Goal: Communication & Community: Ask a question

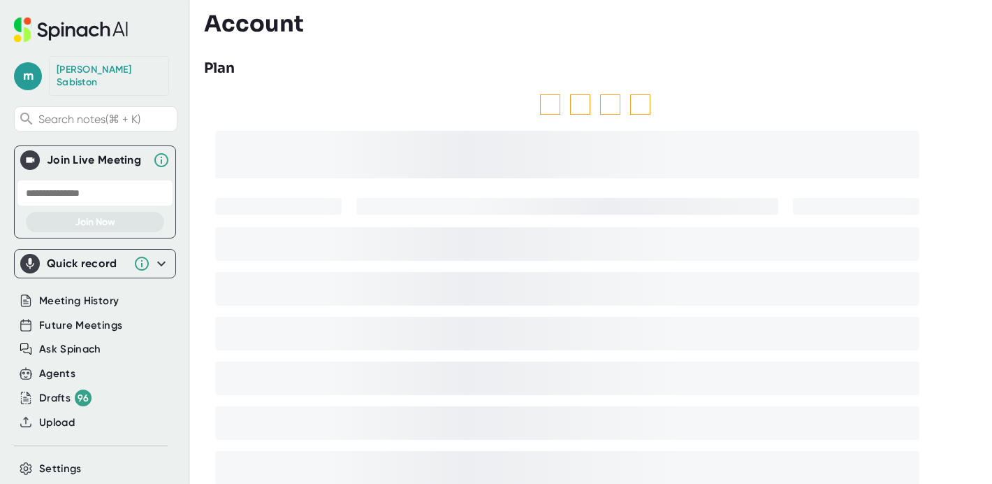
scroll to position [84, 0]
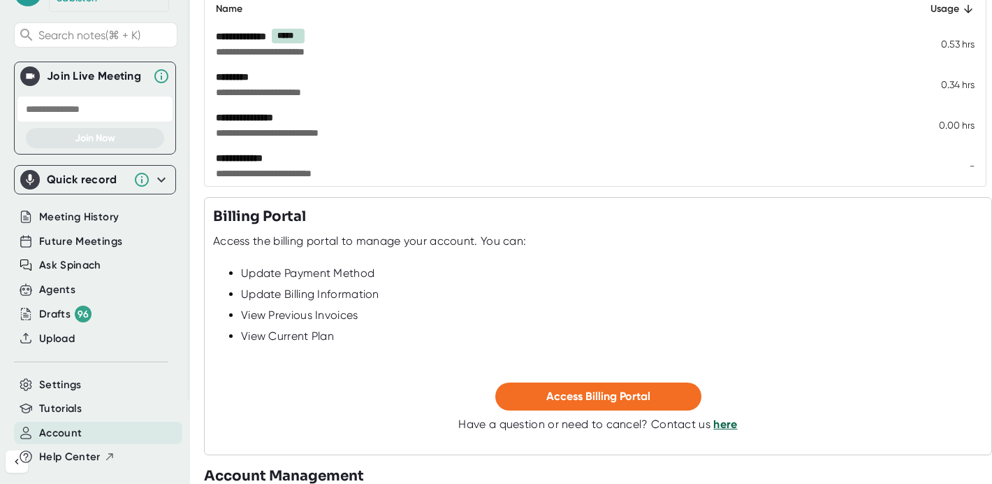
scroll to position [288, 0]
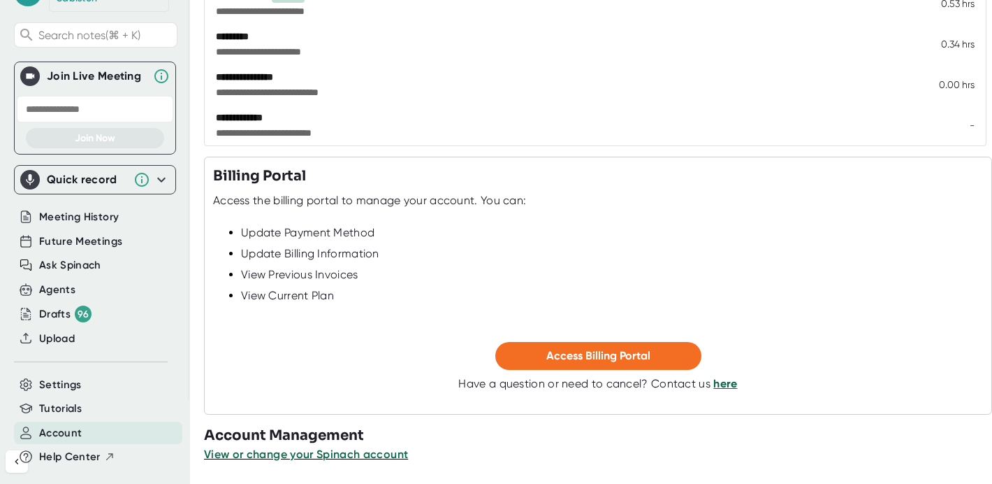
click at [735, 386] on link "here" at bounding box center [725, 383] width 24 height 13
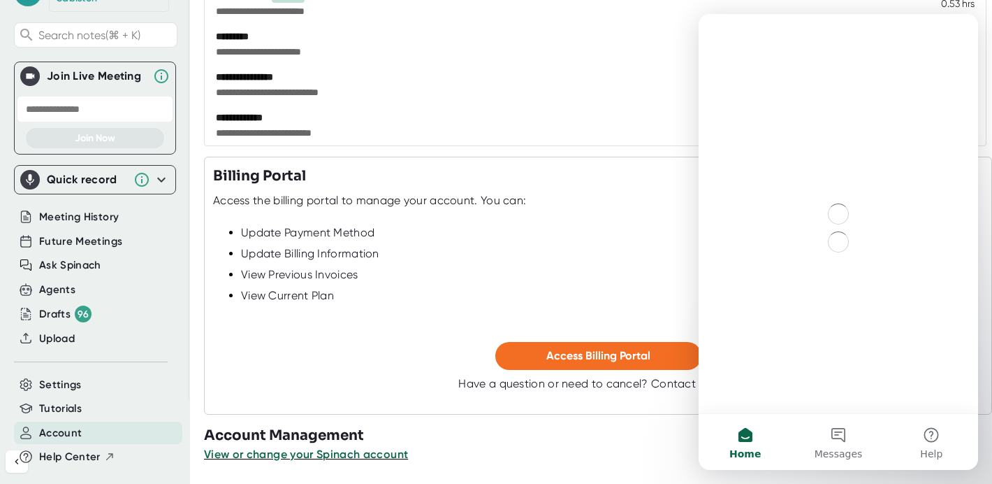
scroll to position [0, 0]
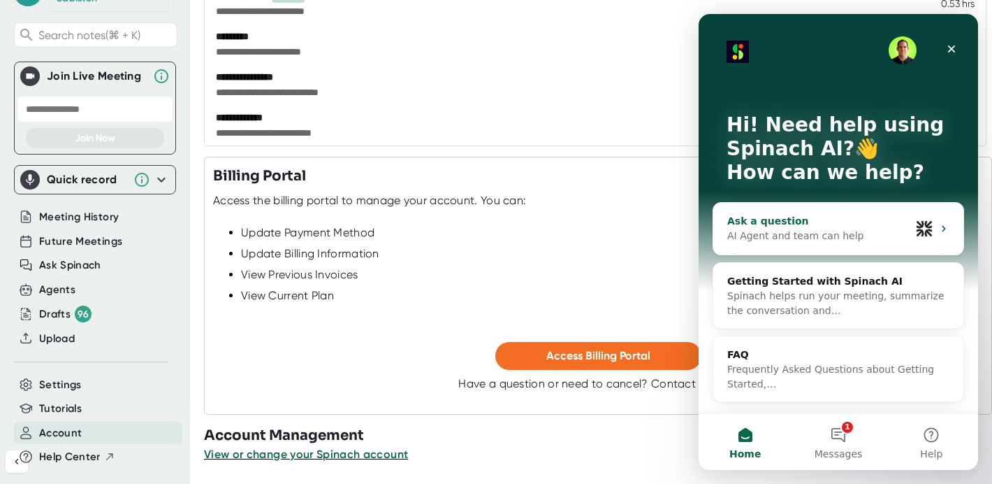
click at [826, 224] on div "Ask a question" at bounding box center [818, 221] width 183 height 15
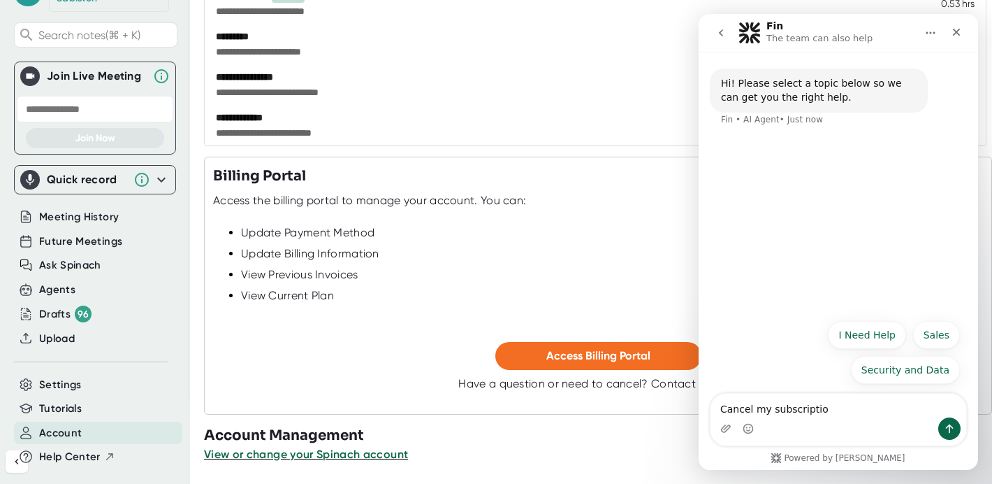
type textarea "Cancel my subscription"
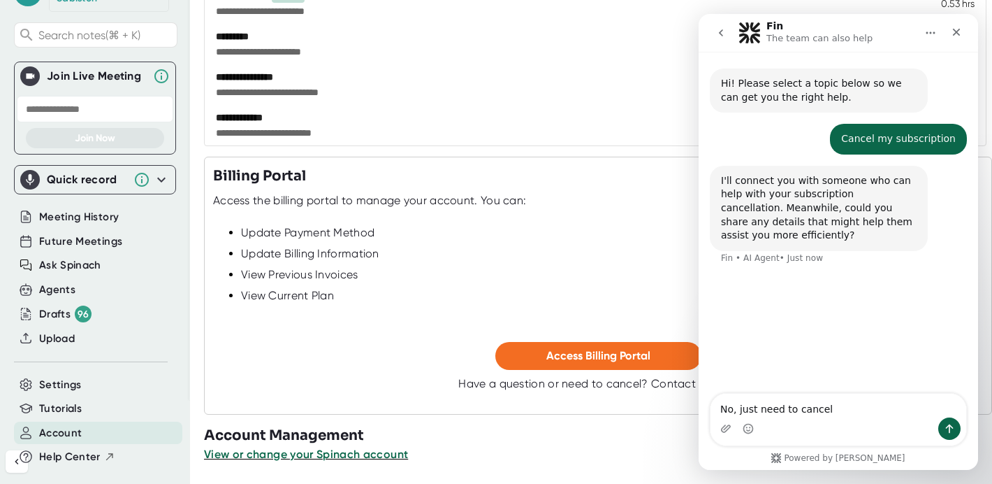
type textarea "No, just need to cancel"
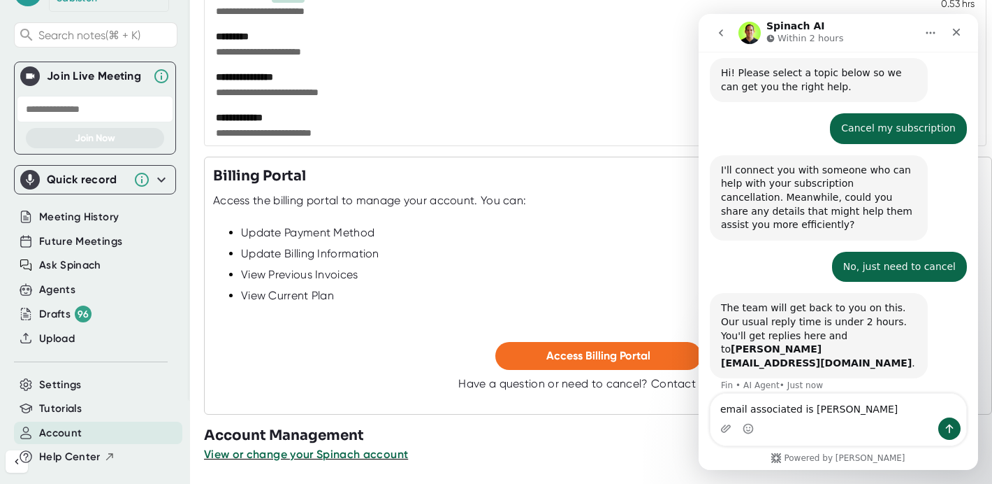
type textarea "email associated is megan@carrierassure.com"
